Goal: Complete application form

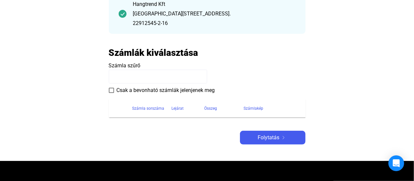
scroll to position [96, 0]
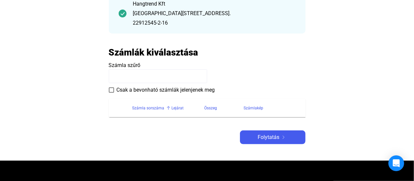
click at [151, 107] on div "Számla sorszáma" at bounding box center [148, 108] width 32 height 8
click at [110, 91] on span at bounding box center [111, 89] width 5 height 5
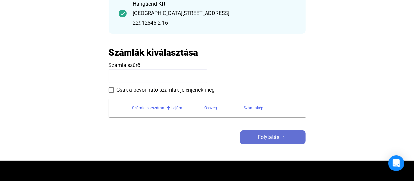
click at [292, 133] on div "Folytatás" at bounding box center [273, 137] width 62 height 8
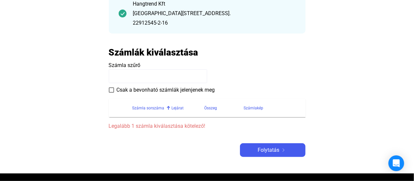
click at [123, 79] on input at bounding box center [158, 76] width 98 height 14
click at [189, 14] on div "[GEOGRAPHIC_DATA][STREET_ADDRESS]." at bounding box center [214, 14] width 163 height 8
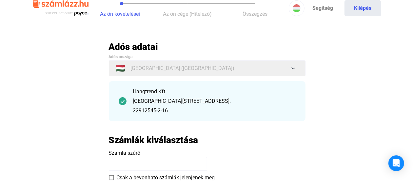
scroll to position [5, 0]
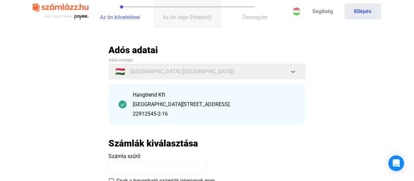
click at [193, 18] on span "Az ön cége (Hitelező)" at bounding box center [187, 17] width 49 height 6
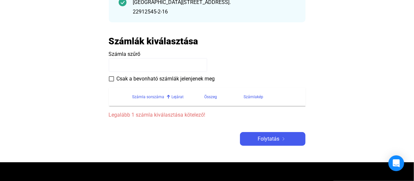
scroll to position [108, 0]
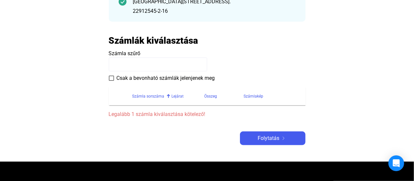
click at [144, 66] on input at bounding box center [158, 64] width 98 height 14
type input "*"
click at [178, 97] on div "Lejárat" at bounding box center [178, 96] width 12 height 8
click at [159, 61] on input at bounding box center [158, 64] width 98 height 14
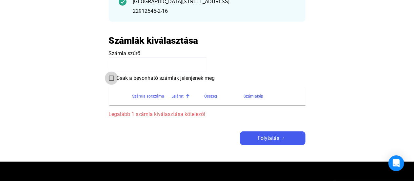
click at [111, 79] on span at bounding box center [111, 77] width 5 height 5
click at [116, 67] on input at bounding box center [158, 64] width 98 height 14
click at [237, 67] on payee-form-field "Számla szűrő" at bounding box center [207, 60] width 197 height 22
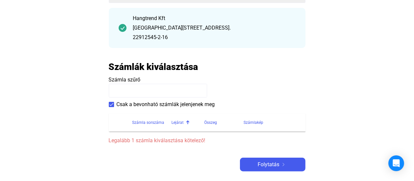
scroll to position [68, 0]
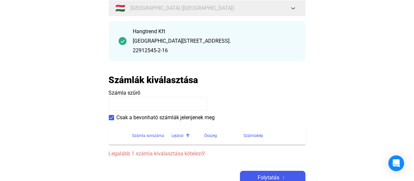
click at [122, 103] on input at bounding box center [158, 104] width 98 height 14
click at [151, 102] on input "**********" at bounding box center [158, 104] width 98 height 14
type input "*"
